Goal: Register for event/course: Sign up to attend an event or enroll in a course

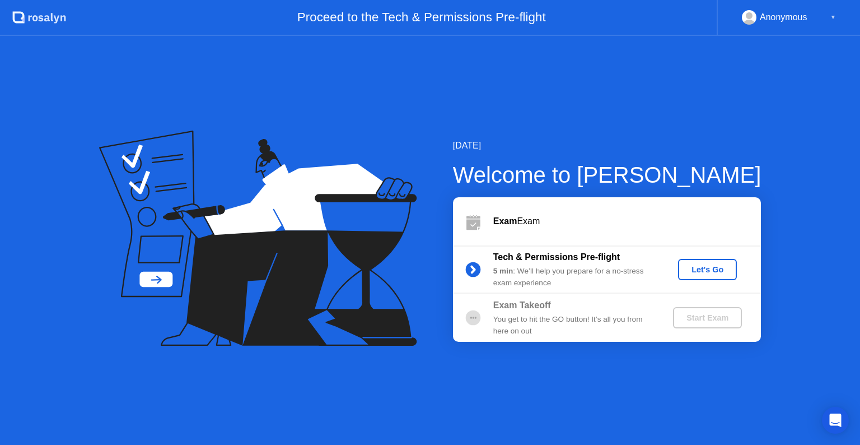
click at [695, 273] on div "Let's Go" at bounding box center [708, 269] width 50 height 9
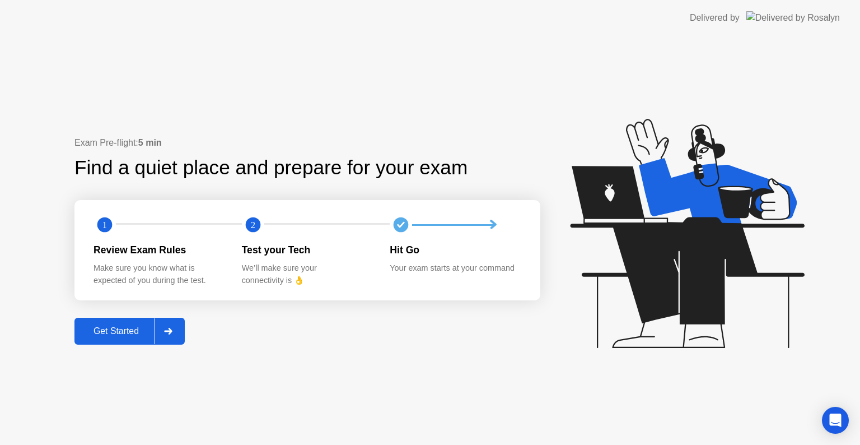
click at [128, 335] on div "Get Started" at bounding box center [116, 331] width 77 height 10
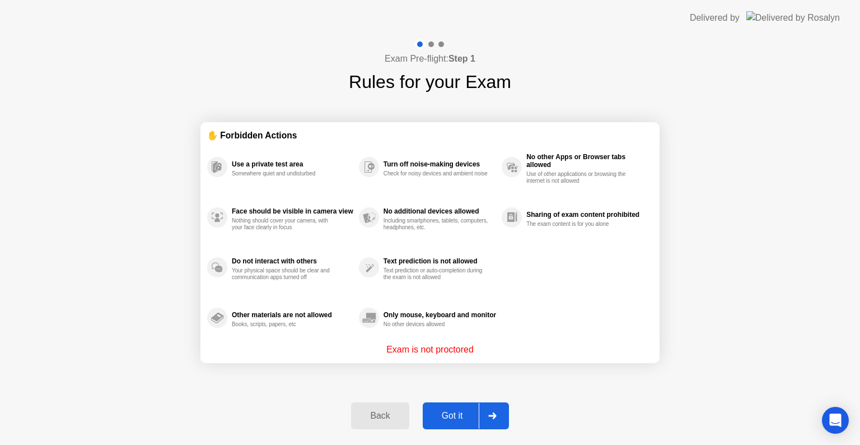
click at [450, 412] on div "Got it" at bounding box center [452, 416] width 53 height 10
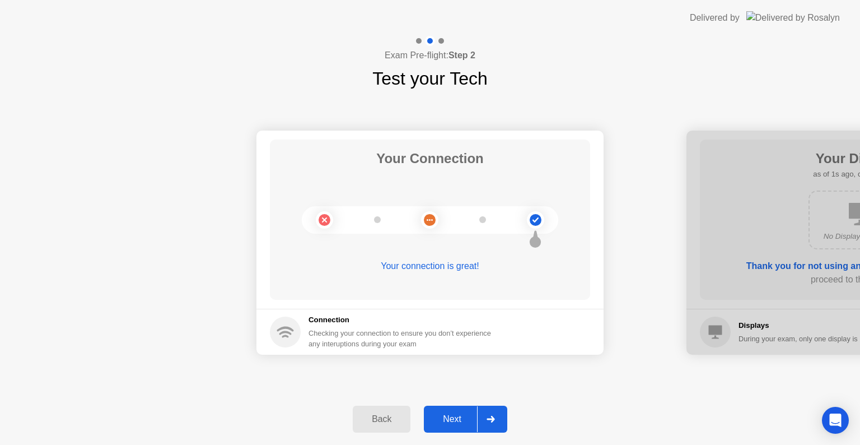
click at [454, 419] on div "Next" at bounding box center [452, 419] width 50 height 10
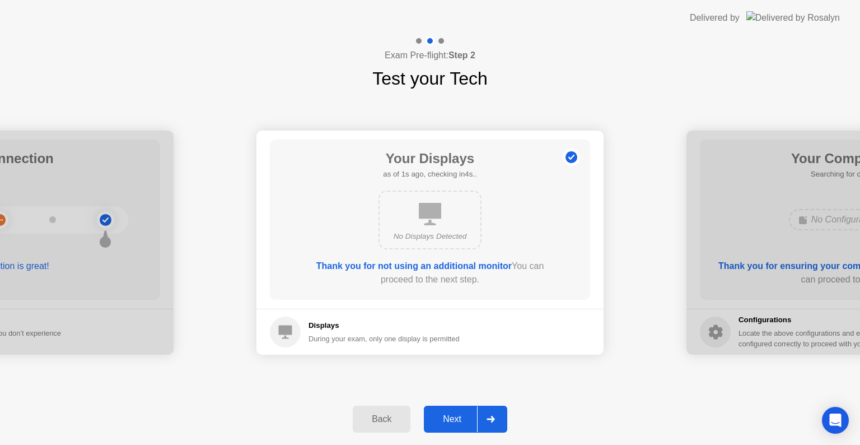
click at [454, 419] on div "Next" at bounding box center [452, 419] width 50 height 10
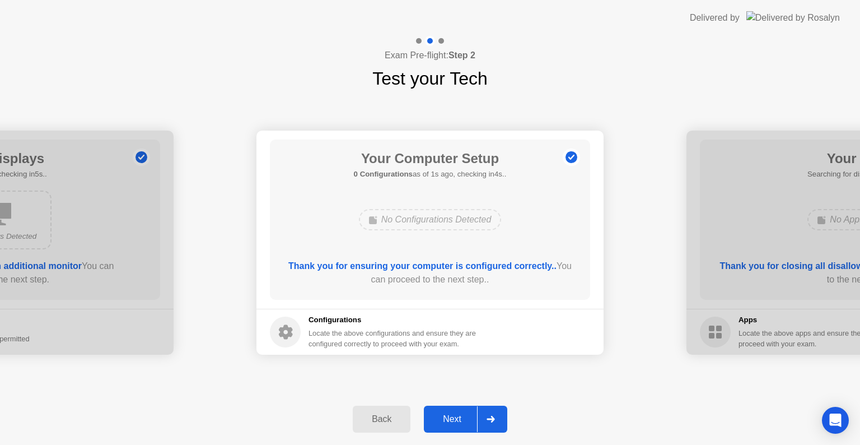
click at [449, 420] on div "Next" at bounding box center [452, 419] width 50 height 10
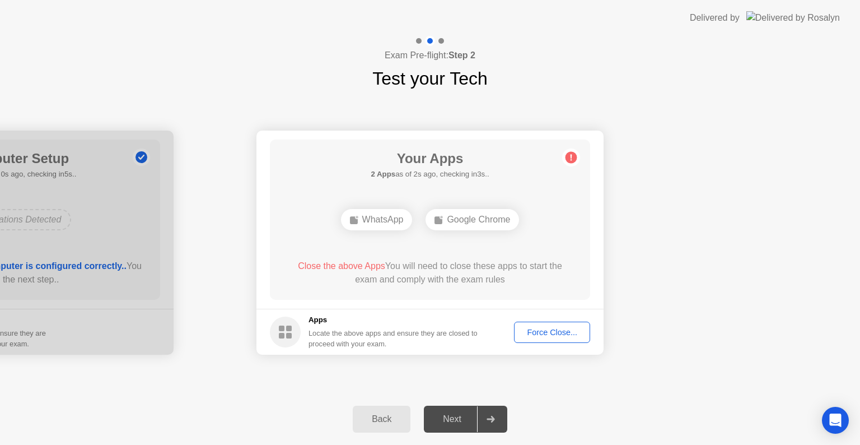
click at [537, 334] on div "Force Close..." at bounding box center [552, 332] width 68 height 9
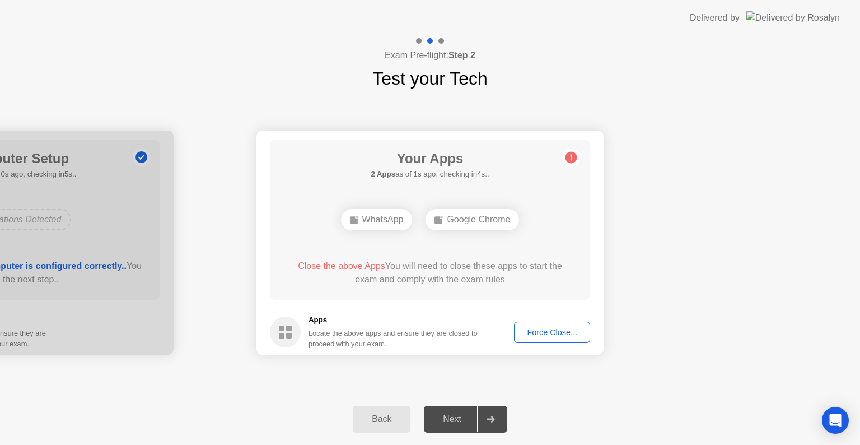
click at [535, 334] on div "Force Close..." at bounding box center [552, 332] width 68 height 9
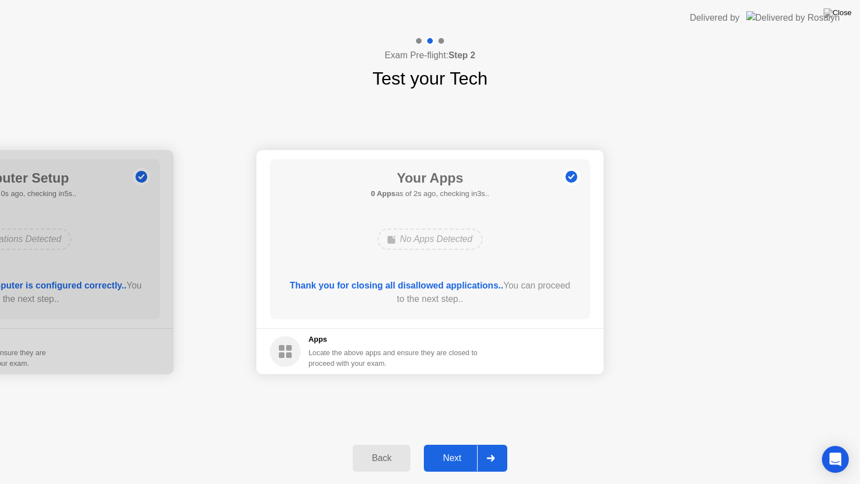
click at [462, 444] on button "Next" at bounding box center [465, 458] width 83 height 27
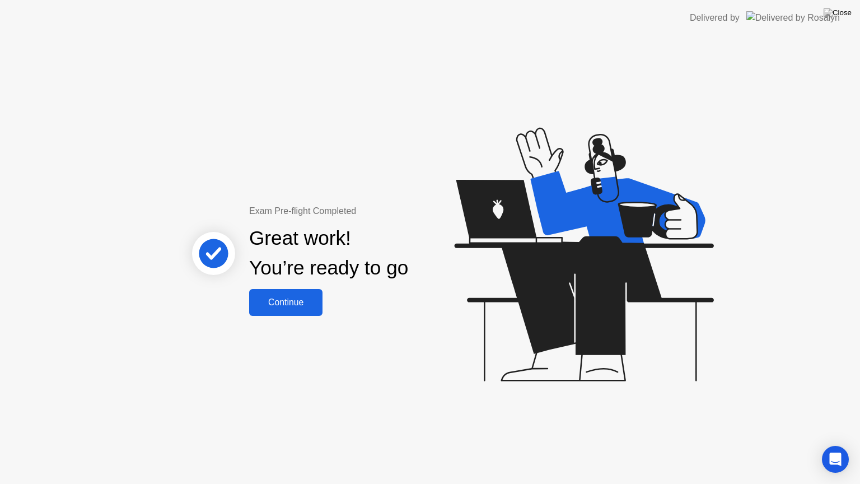
click at [288, 302] on div "Continue" at bounding box center [286, 302] width 67 height 10
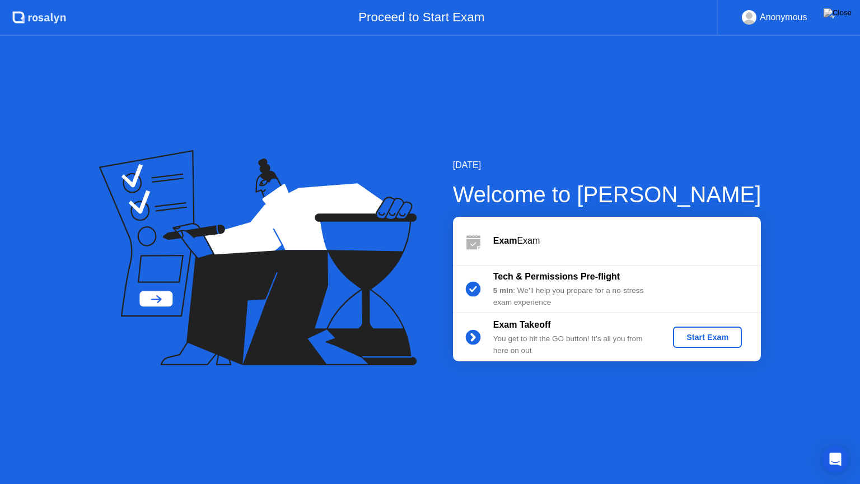
click at [699, 340] on div "Start Exam" at bounding box center [708, 337] width 60 height 9
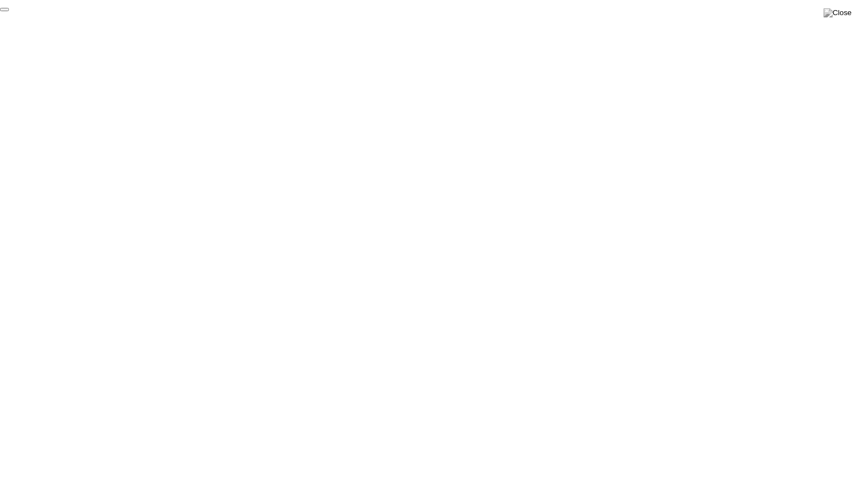
click div "End Proctoring Session"
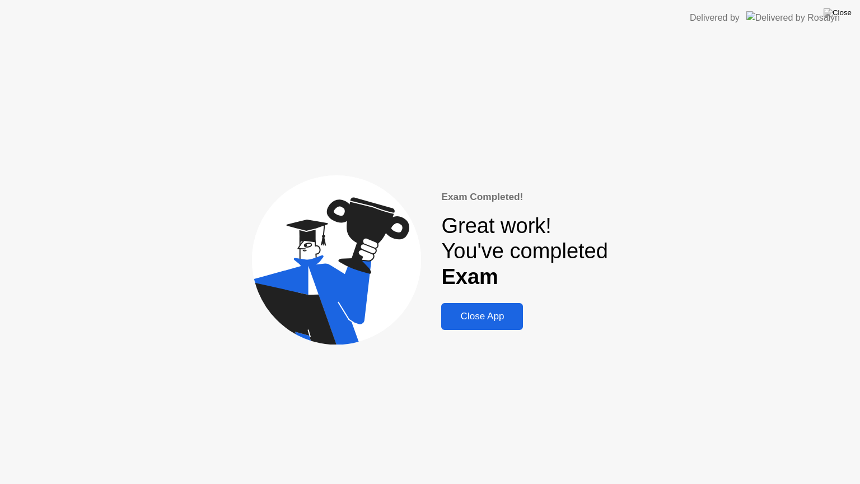
click at [493, 314] on div "Close App" at bounding box center [482, 316] width 75 height 11
